Goal: Task Accomplishment & Management: Manage account settings

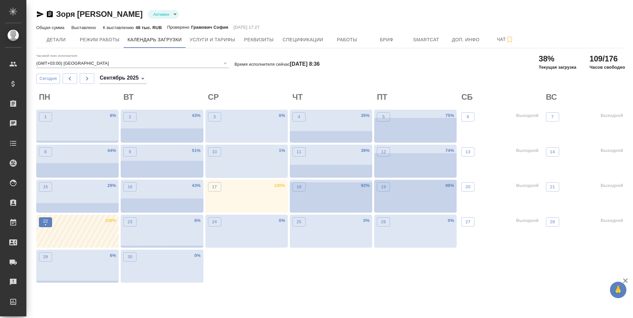
click at [47, 223] on p "•" at bounding box center [45, 224] width 5 height 7
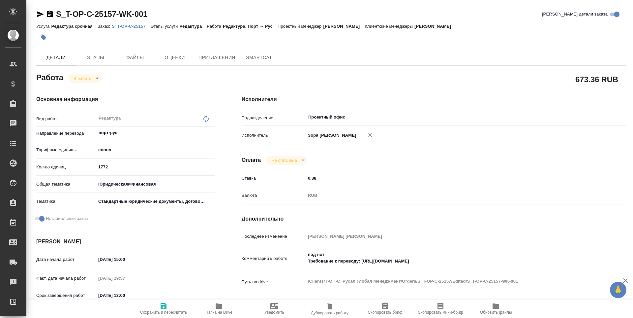
type textarea "x"
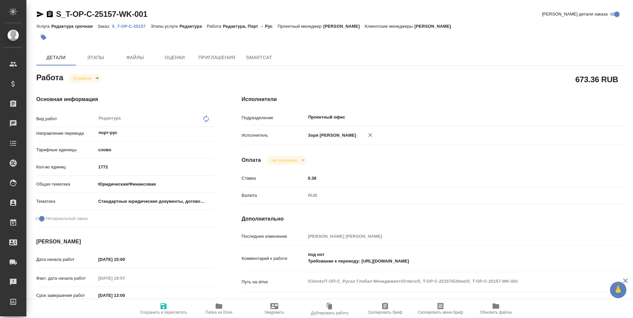
type textarea "x"
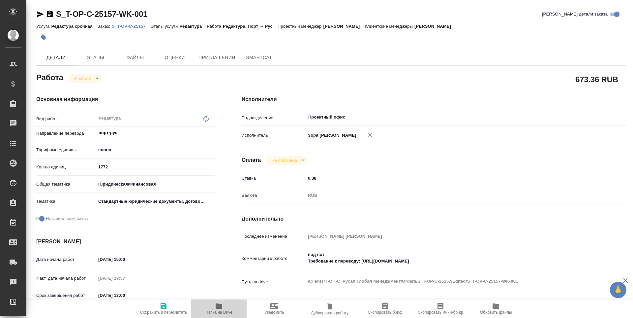
click at [213, 307] on span "Папка на Drive" at bounding box center [219, 308] width 48 height 13
type textarea "x"
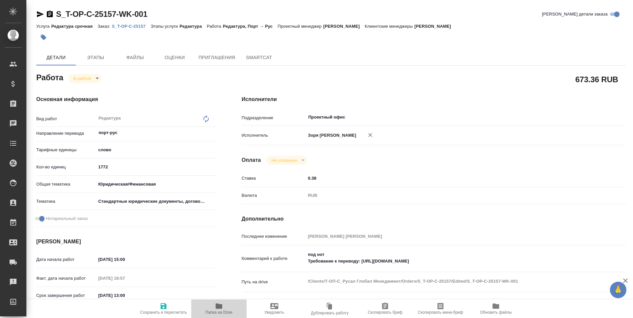
type textarea "x"
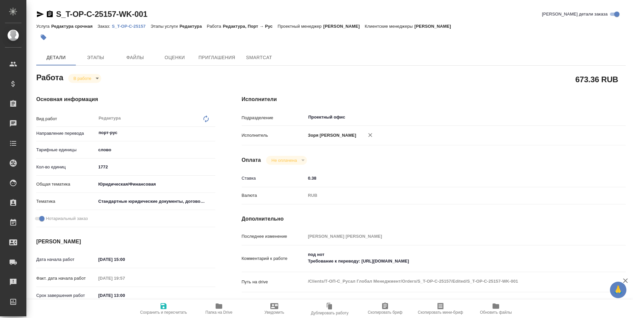
type textarea "x"
click at [86, 83] on div "Основная информация Вид работ Редактура x ​ Направление перевода порт-рус ​ Тар…" at bounding box center [126, 223] width 206 height 282
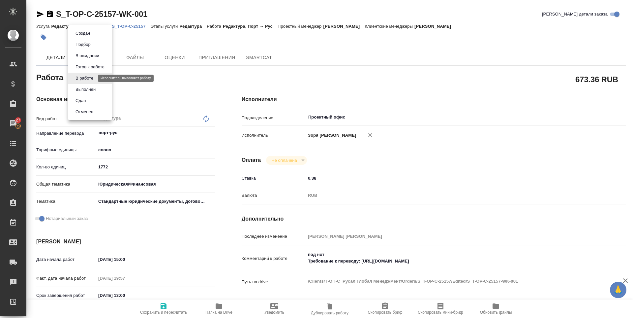
click at [86, 80] on body "🙏 .cls-1 fill:#fff; AWATERA Zoria Tatiana Клиенты Спецификации Заказы 27 Чаты T…" at bounding box center [316, 159] width 633 height 318
click at [86, 90] on button "Выполнен" at bounding box center [86, 89] width 24 height 7
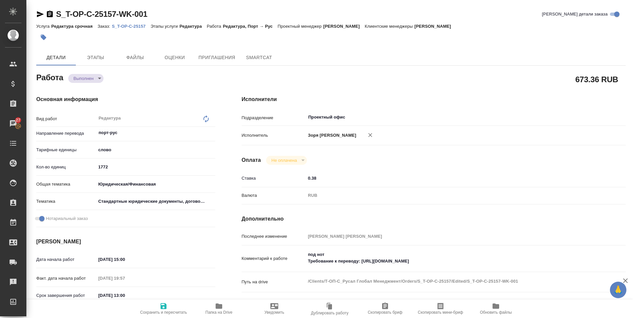
click at [39, 16] on icon "button" at bounding box center [40, 14] width 7 height 6
type textarea "x"
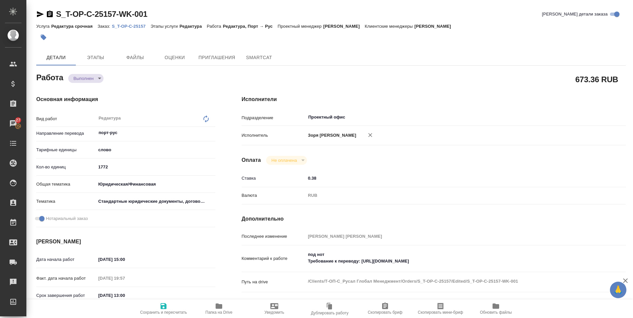
type textarea "x"
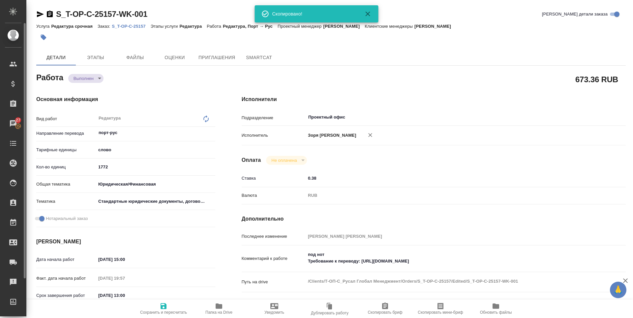
type textarea "x"
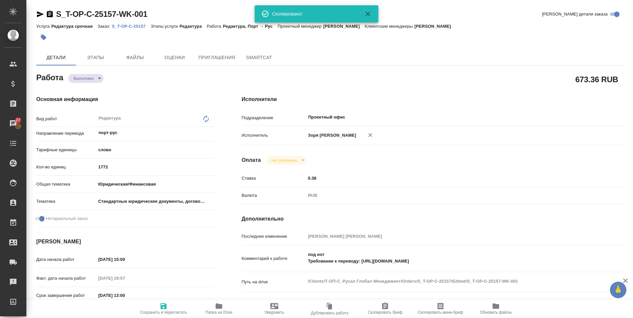
type textarea "x"
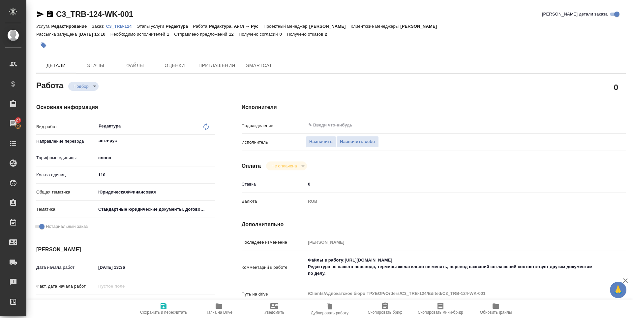
click at [223, 308] on icon "button" at bounding box center [219, 306] width 8 height 8
drag, startPoint x: 345, startPoint y: 259, endPoint x: 456, endPoint y: 259, distance: 110.5
click at [456, 259] on textarea "Файлы в работу:https://drive.awatera.com/s/ZkYEWZSNmYRraNp Редактура не нашего …" at bounding box center [450, 267] width 288 height 24
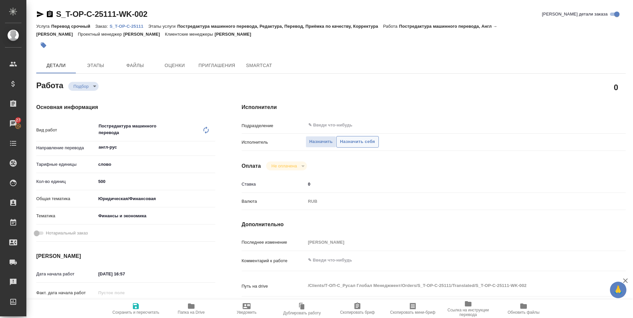
click at [354, 143] on span "Назначить себя" at bounding box center [357, 142] width 35 height 8
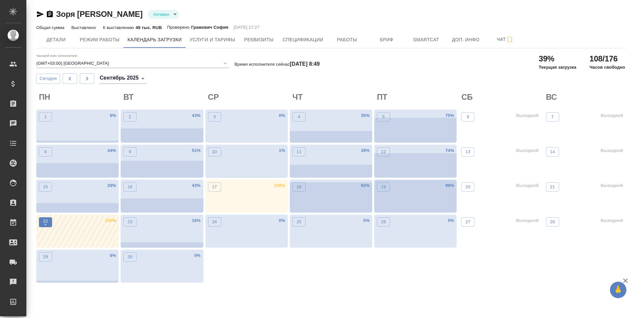
click at [49, 222] on button "22 •" at bounding box center [45, 222] width 13 height 10
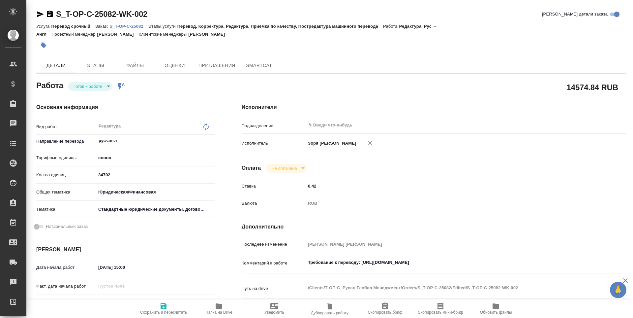
type textarea "x"
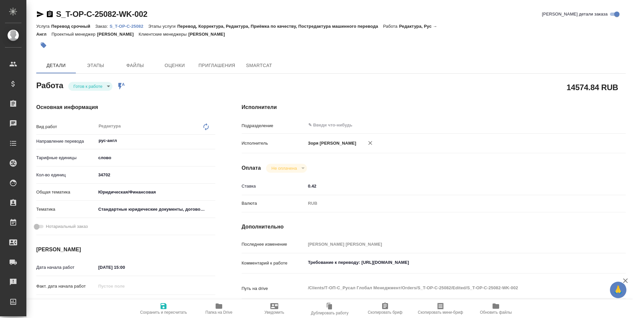
type textarea "x"
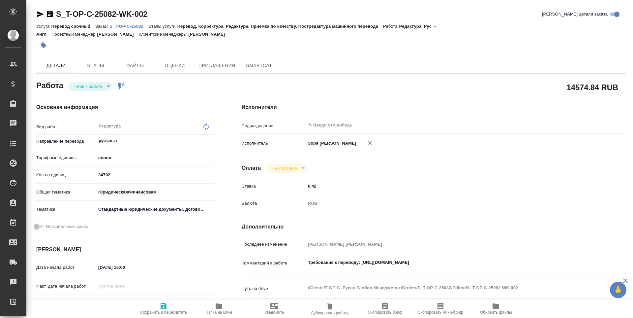
click at [86, 89] on body "🙏 .cls-1 fill:#fff; AWATERA [PERSON_NAME] Спецификации Заказы Чаты Todo Проекты…" at bounding box center [316, 159] width 633 height 318
type textarea "x"
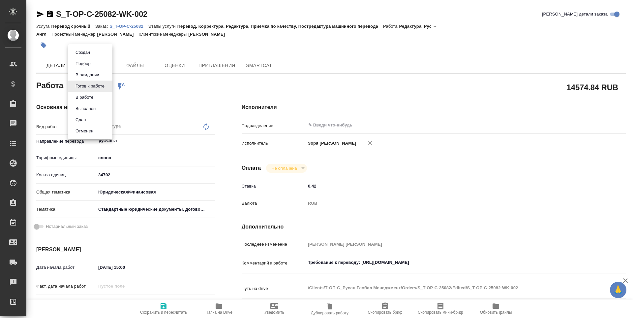
type textarea "x"
click at [86, 96] on button "В работе" at bounding box center [85, 97] width 22 height 7
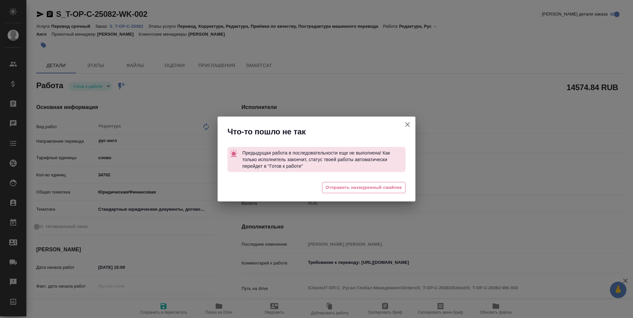
type textarea "x"
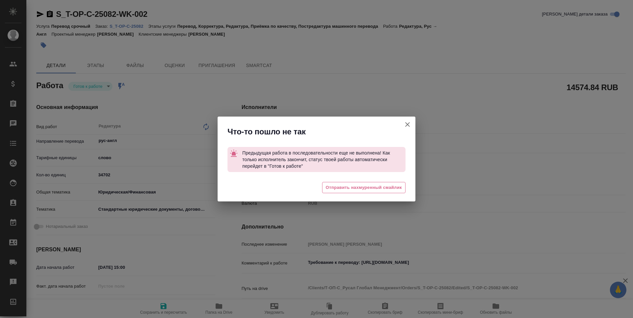
click at [406, 124] on icon "button" at bounding box center [408, 124] width 8 height 8
type textarea "x"
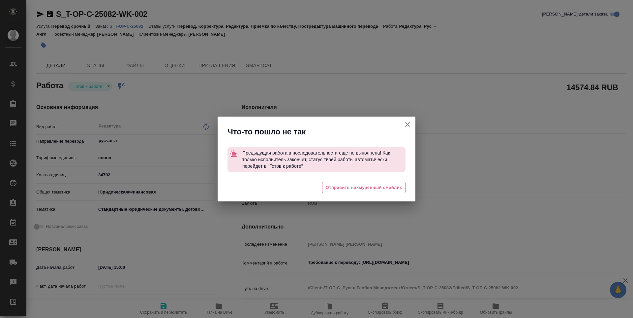
type textarea "x"
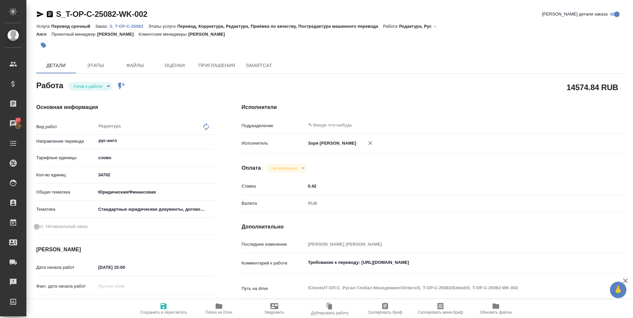
click at [216, 305] on icon "button" at bounding box center [219, 305] width 7 height 5
click at [42, 14] on icon "button" at bounding box center [40, 14] width 7 height 6
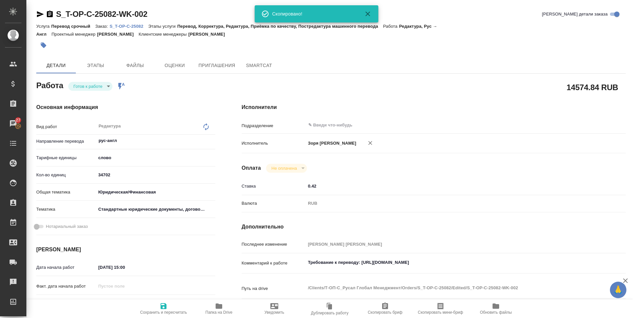
type textarea "x"
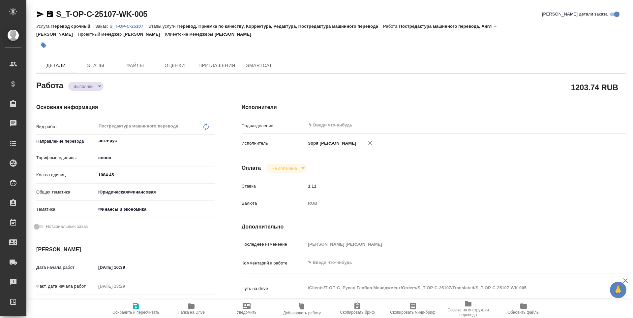
type textarea "x"
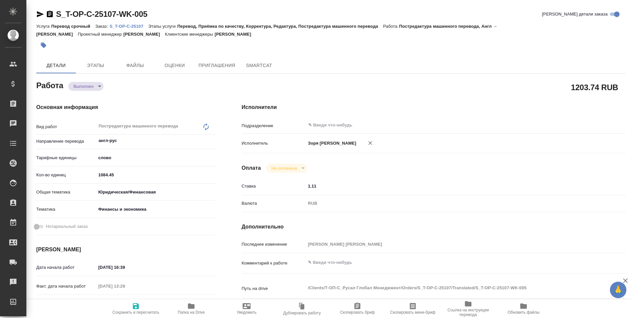
type textarea "x"
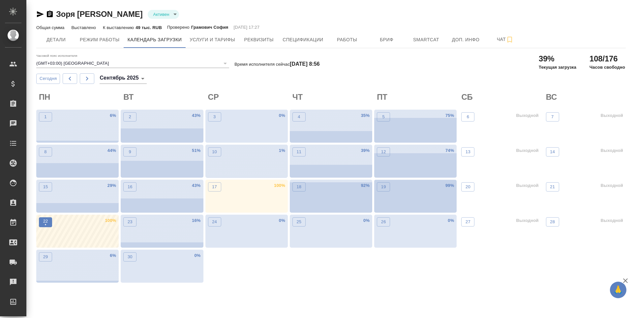
click at [41, 222] on button "22 •" at bounding box center [45, 222] width 13 height 10
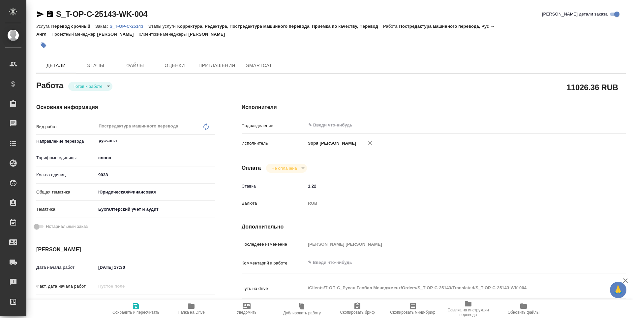
type textarea "x"
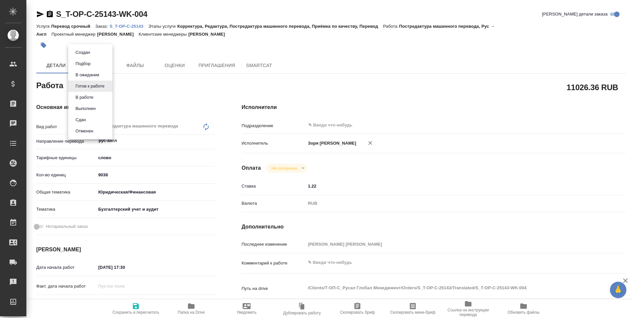
click at [80, 83] on body "🙏 .cls-1 fill:#fff; AWATERA Zoria Tatiana Клиенты Спецификации Заказы Чаты Todo…" at bounding box center [316, 159] width 633 height 318
click at [87, 98] on button "В работе" at bounding box center [85, 97] width 22 height 7
type textarea "x"
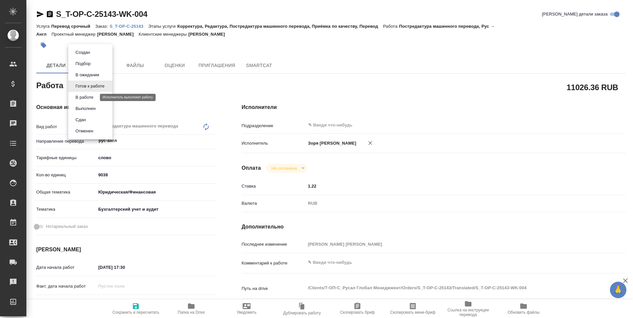
type textarea "x"
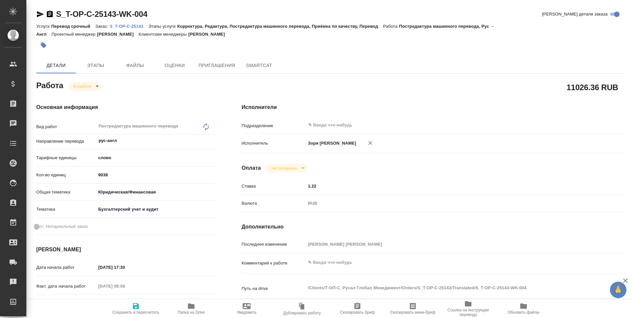
type textarea "x"
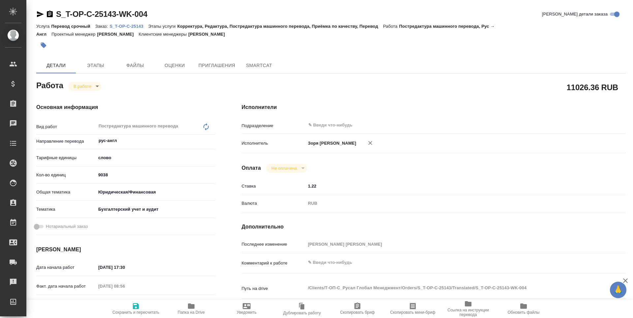
type textarea "x"
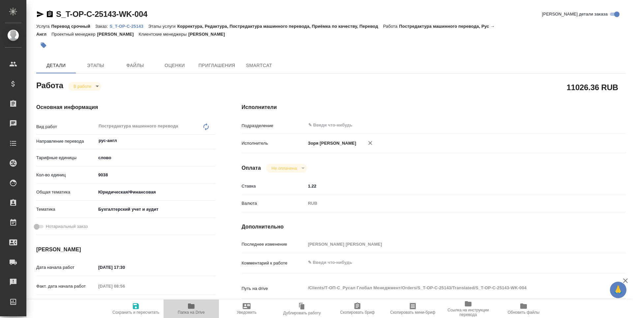
click at [187, 311] on span "Папка на Drive" at bounding box center [191, 312] width 27 height 5
type textarea "x"
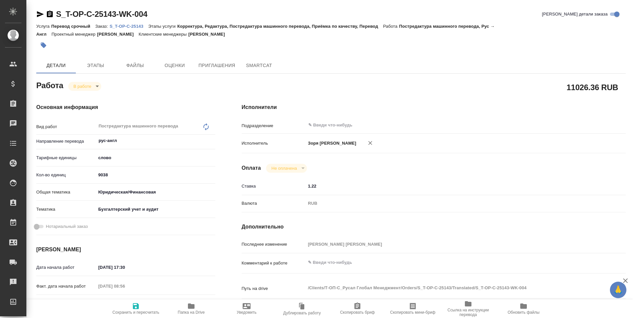
type textarea "x"
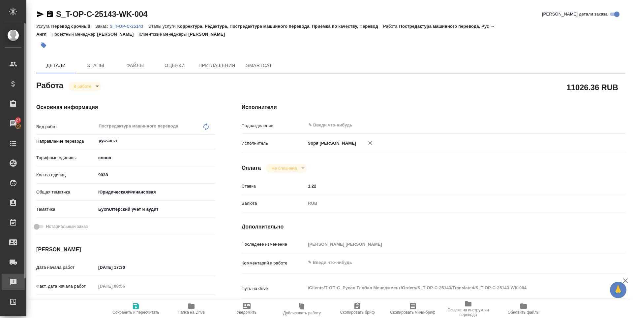
type textarea "x"
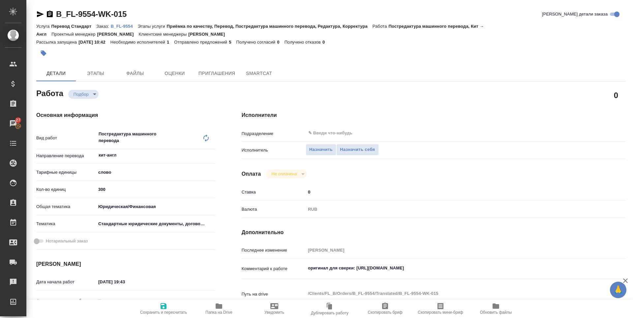
click at [222, 305] on icon "button" at bounding box center [219, 305] width 7 height 5
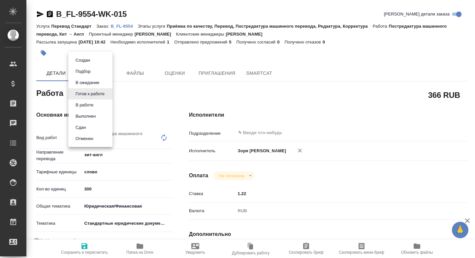
click at [94, 90] on body "🙏 .cls-1 fill:#fff; AWATERA [PERSON_NAME] Спецификации Заказы Чаты Todo Проекты…" at bounding box center [237, 129] width 475 height 258
click at [94, 105] on button "В работе" at bounding box center [85, 105] width 22 height 7
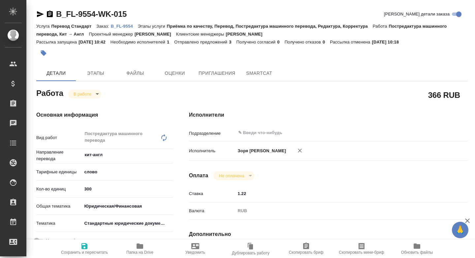
type textarea "x"
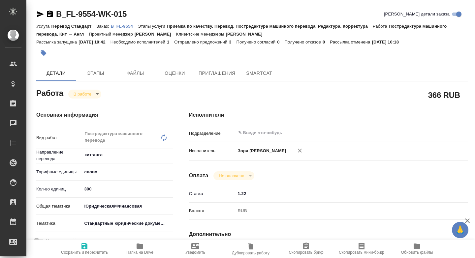
type textarea "x"
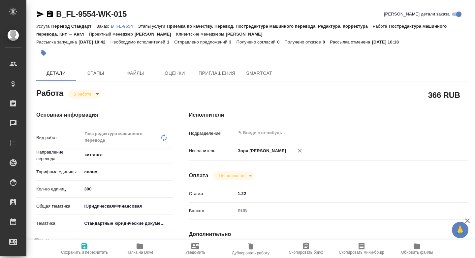
click at [94, 97] on body "🙏 .cls-1 fill:#fff; AWATERA [PERSON_NAME] Спецификации Заказы Чаты Todo Проекты…" at bounding box center [237, 129] width 475 height 258
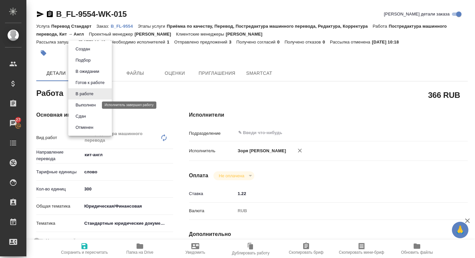
type textarea "x"
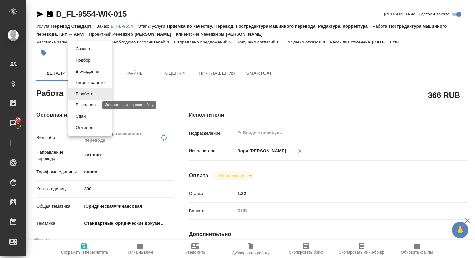
click at [95, 104] on button "Выполнен" at bounding box center [86, 105] width 24 height 7
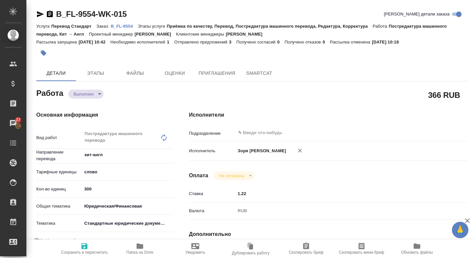
type textarea "x"
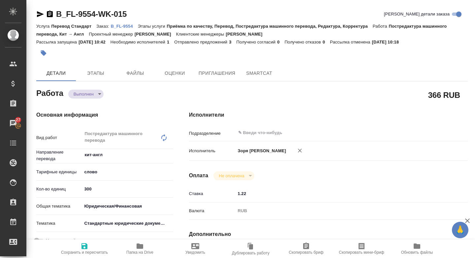
type textarea "x"
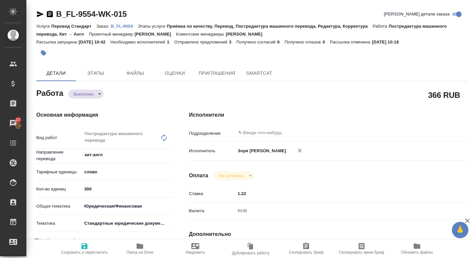
type textarea "x"
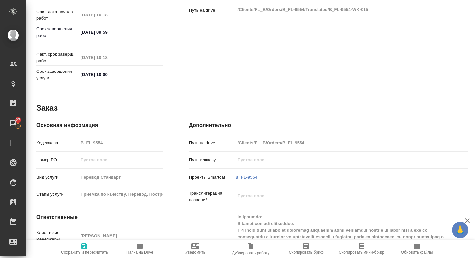
scroll to position [394, 0]
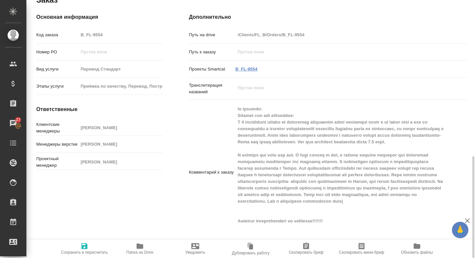
click at [247, 67] on link "B_FL-9554" at bounding box center [247, 69] width 22 height 5
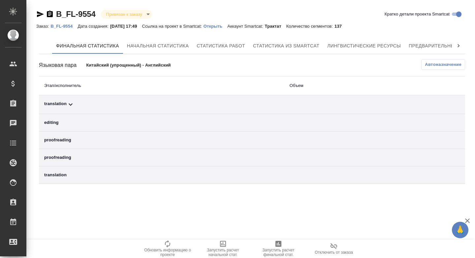
click at [67, 110] on td "translation" at bounding box center [161, 104] width 245 height 19
click at [62, 105] on div "translation" at bounding box center [161, 105] width 235 height 8
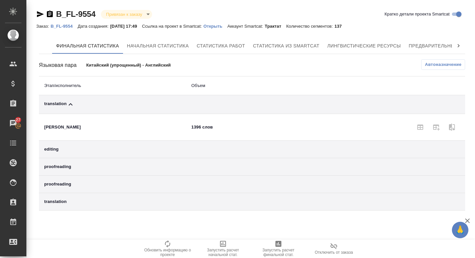
click at [268, 256] on span "Запустить расчет финальной стат." at bounding box center [279, 252] width 48 height 9
